Goal: Check status: Check status

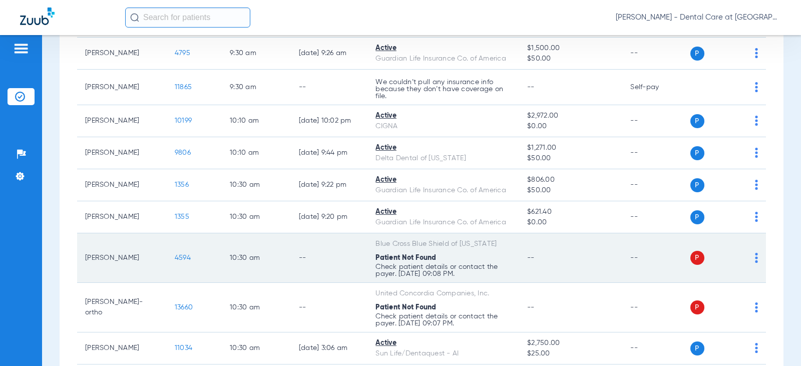
scroll to position [951, 0]
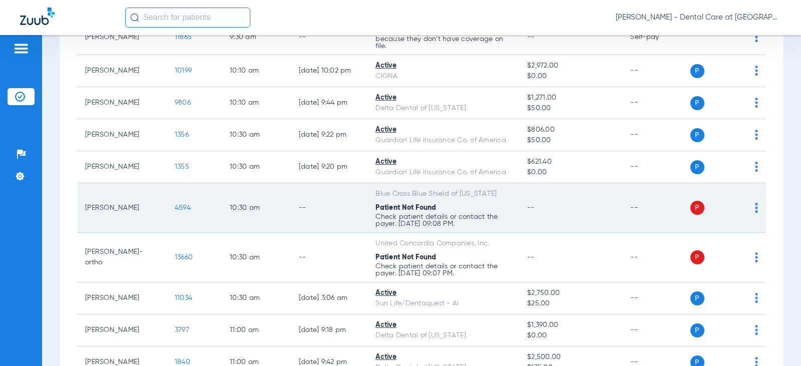
click at [281, 249] on td "10:30 AM" at bounding box center [256, 258] width 69 height 50
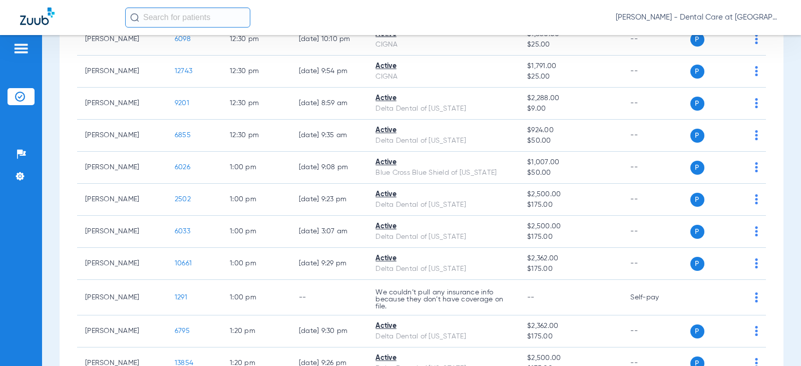
scroll to position [1501, 0]
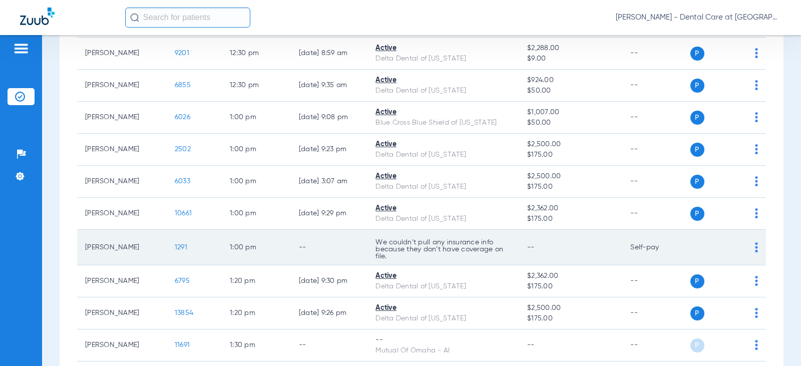
click at [269, 254] on td "1:00 PM" at bounding box center [256, 248] width 69 height 36
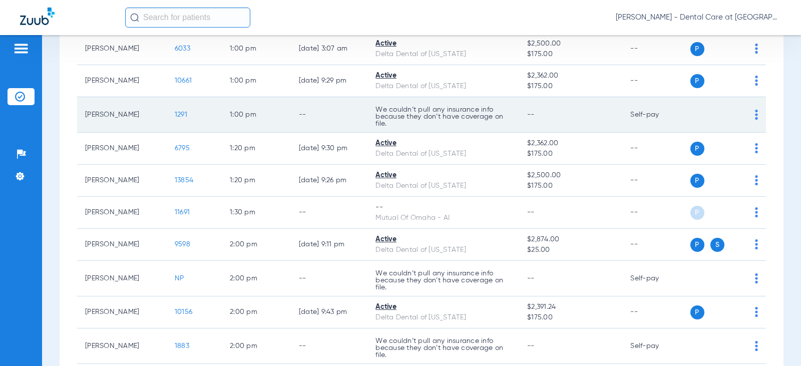
scroll to position [1652, 0]
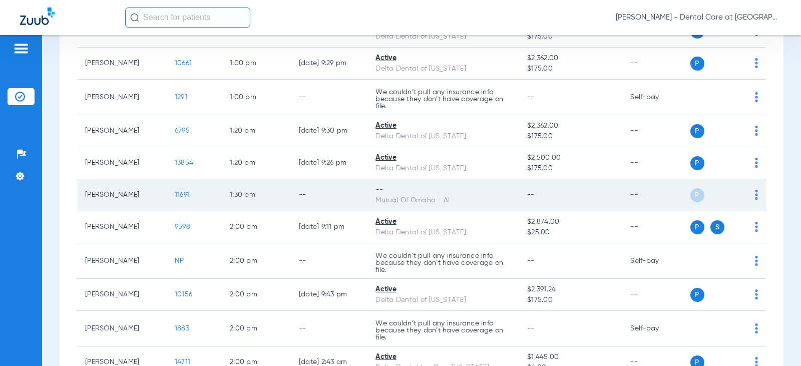
click at [282, 184] on td "1:30 PM" at bounding box center [256, 195] width 69 height 32
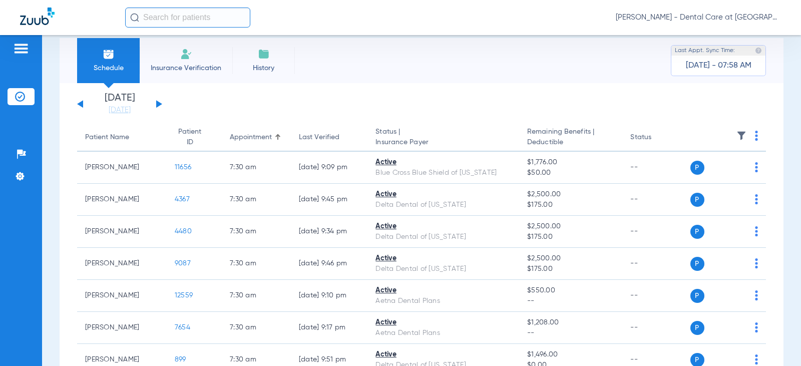
scroll to position [0, 0]
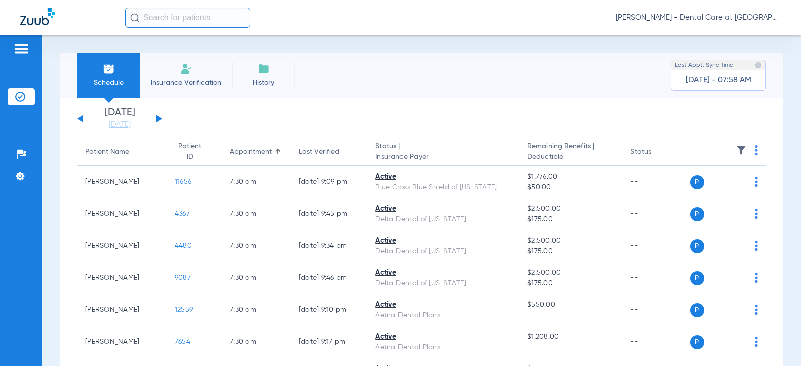
click at [158, 114] on div "[DATE] [DATE] [DATE] [DATE] [DATE] [DATE] [DATE] [DATE] [DATE] [DATE] [DATE] [D…" at bounding box center [119, 119] width 85 height 22
click at [157, 119] on button at bounding box center [159, 119] width 6 height 8
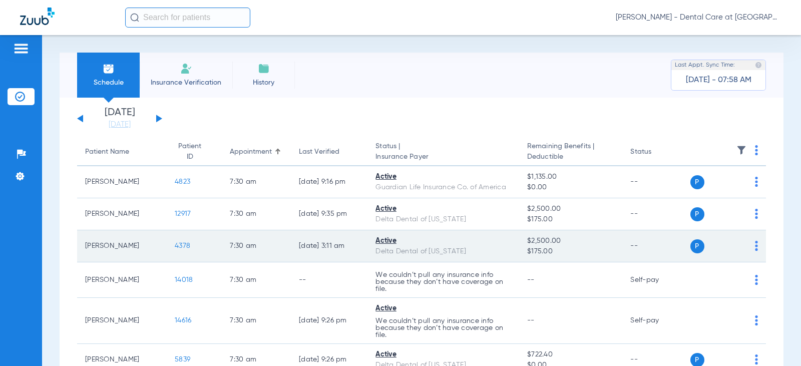
scroll to position [50, 0]
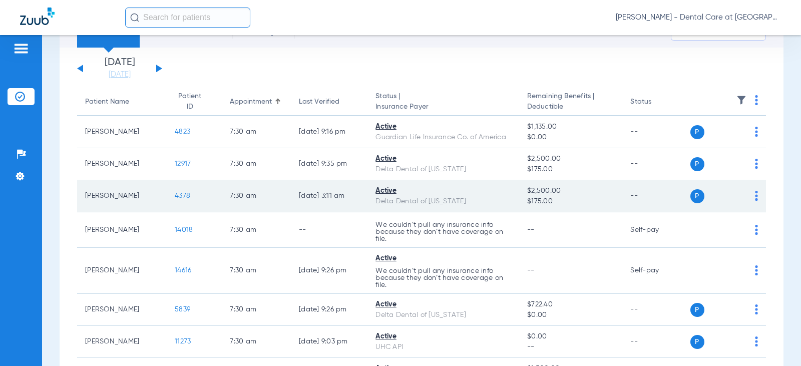
click at [387, 235] on p "We couldn’t pull any insurance info because they don’t have coverage on file." at bounding box center [443, 231] width 136 height 21
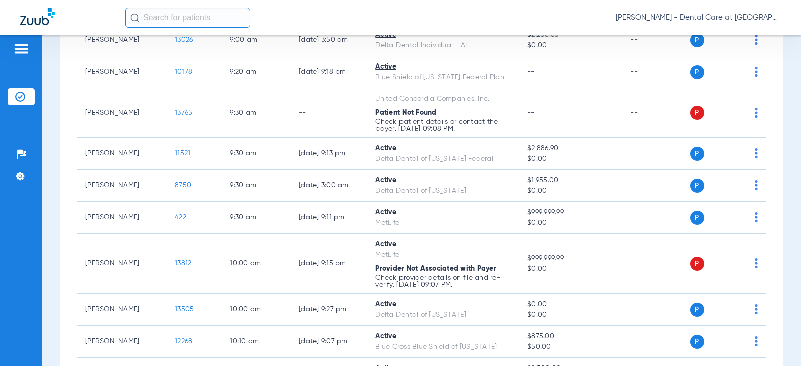
scroll to position [701, 0]
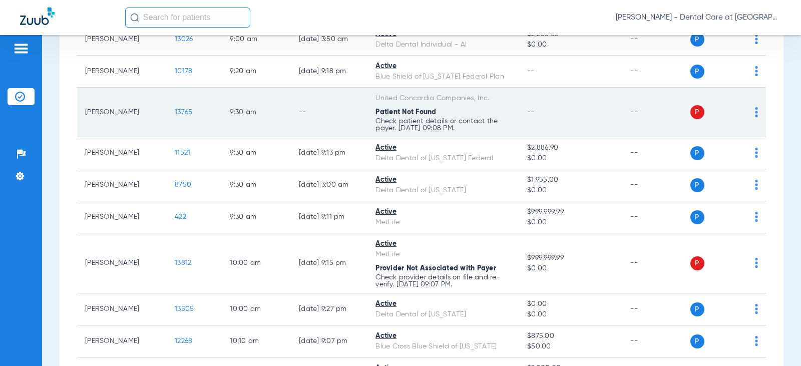
click at [276, 106] on td "9:30 AM" at bounding box center [256, 113] width 69 height 50
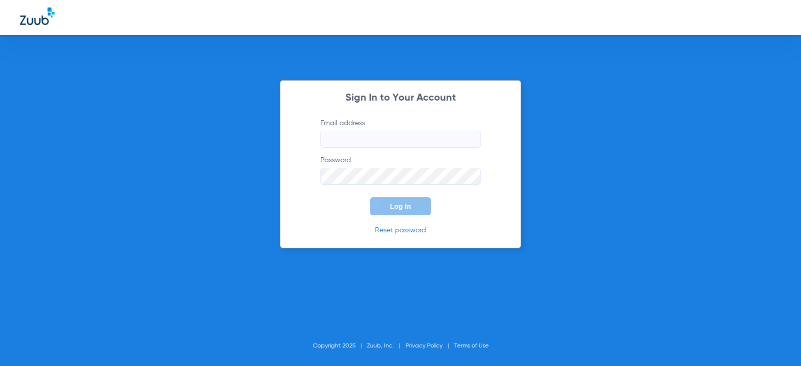
type input "[EMAIL_ADDRESS][DOMAIN_NAME]"
click at [400, 207] on span "Log In" at bounding box center [400, 206] width 21 height 8
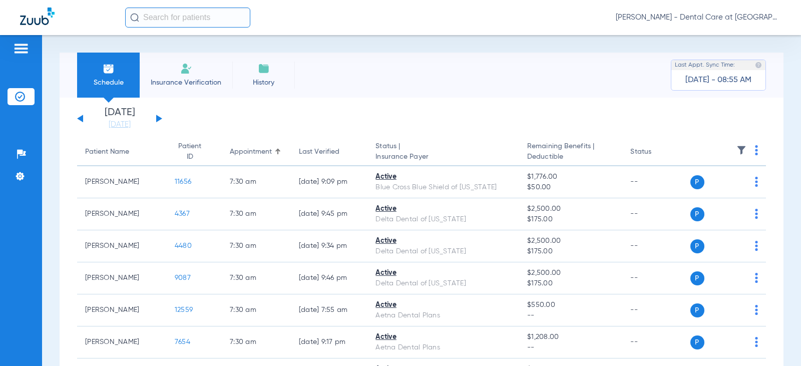
click at [156, 119] on div "[DATE] [DATE] [DATE] [DATE] [DATE] [DATE] [DATE] [DATE] [DATE] [DATE] [DATE] [D…" at bounding box center [119, 119] width 85 height 22
click at [158, 119] on button at bounding box center [159, 119] width 6 height 8
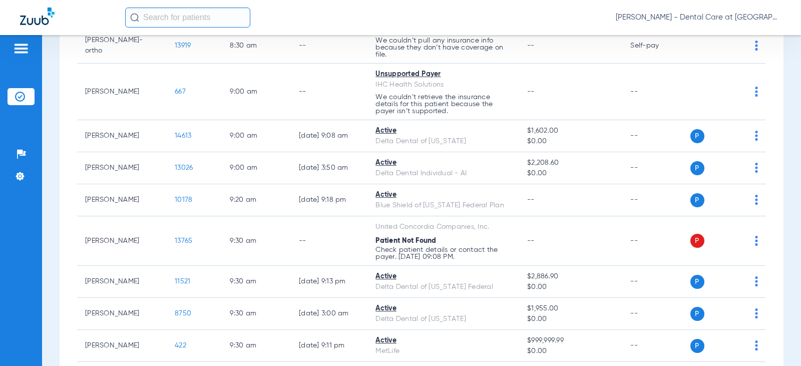
scroll to position [651, 0]
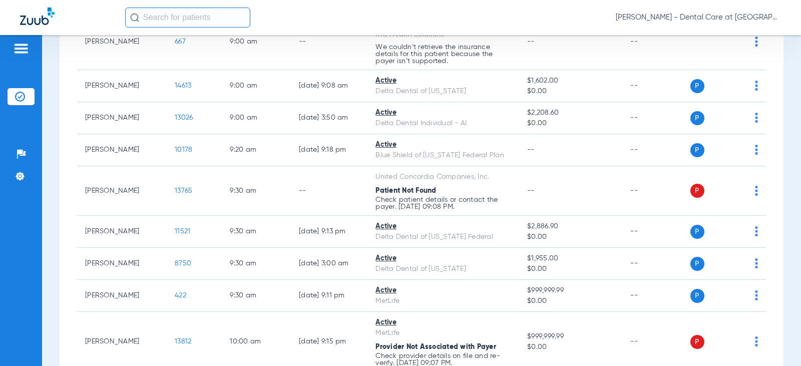
click at [291, 205] on td "--" at bounding box center [329, 191] width 77 height 50
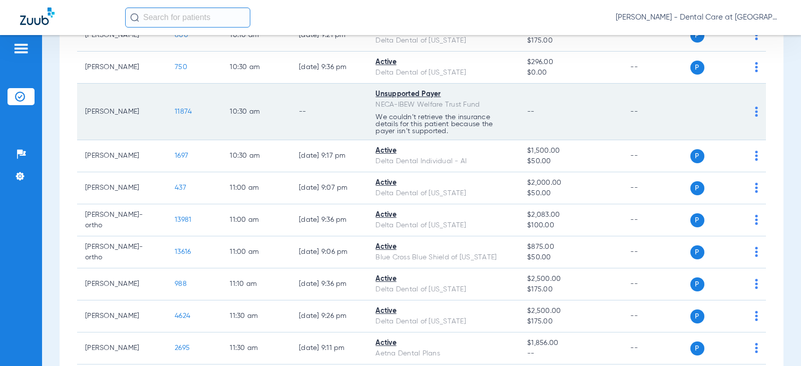
scroll to position [1049, 0]
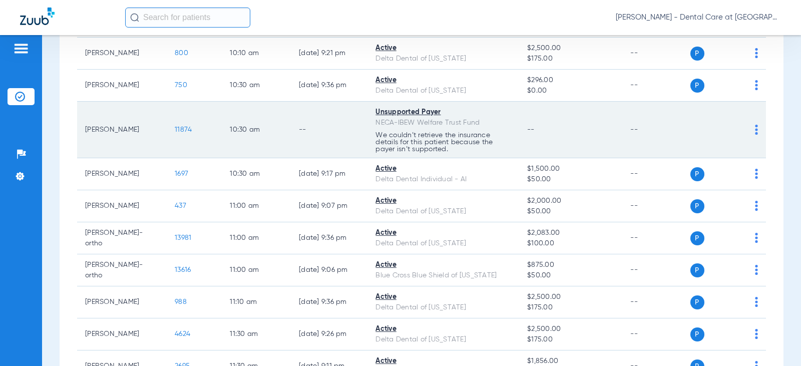
click at [316, 128] on td "--" at bounding box center [329, 130] width 77 height 57
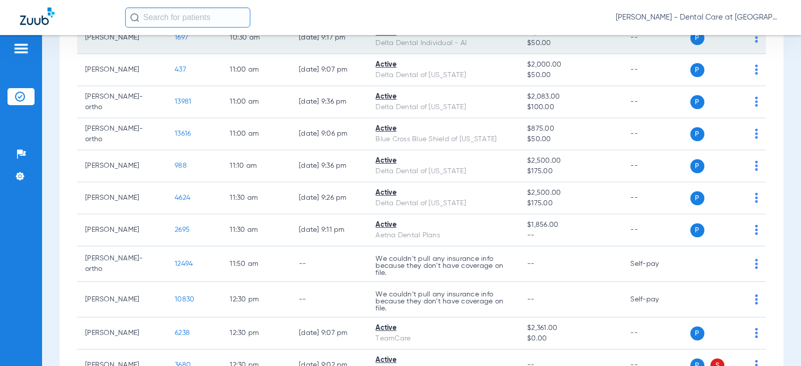
scroll to position [1199, 0]
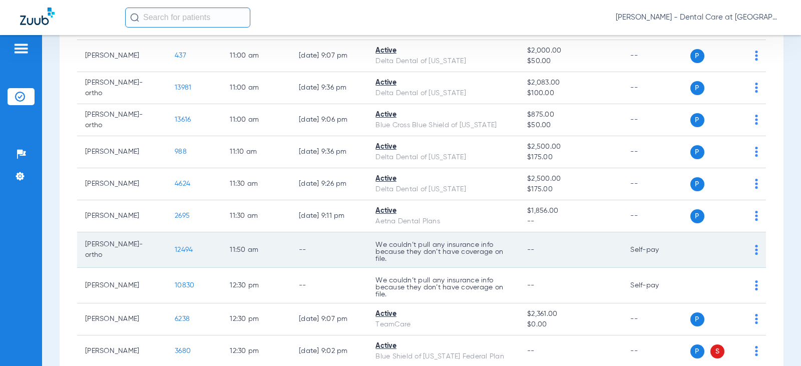
click at [278, 252] on td "11:50 AM" at bounding box center [256, 250] width 69 height 36
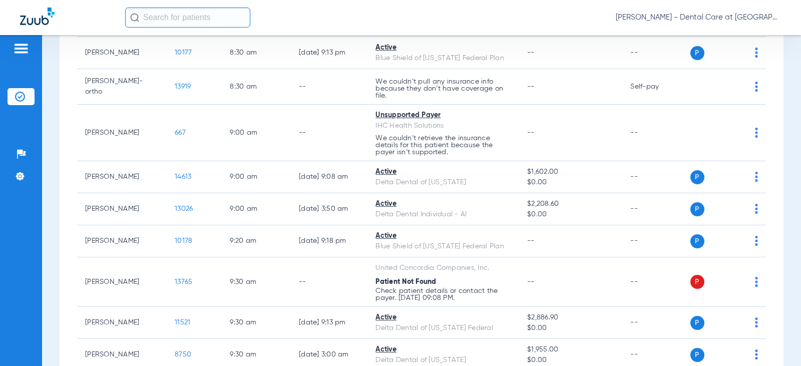
scroll to position [549, 0]
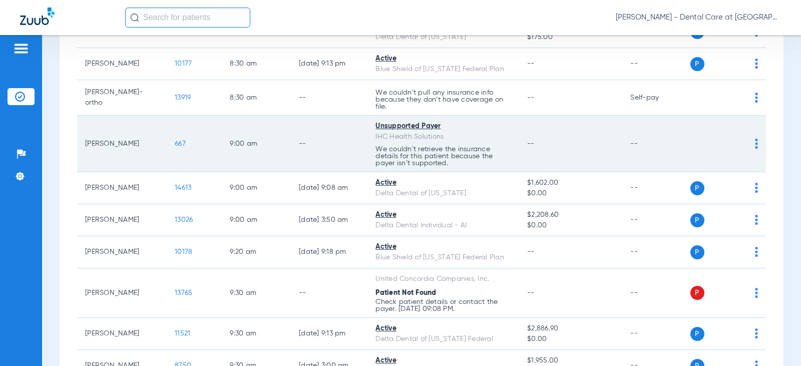
click at [300, 131] on td "--" at bounding box center [329, 144] width 77 height 57
